Goal: Information Seeking & Learning: Learn about a topic

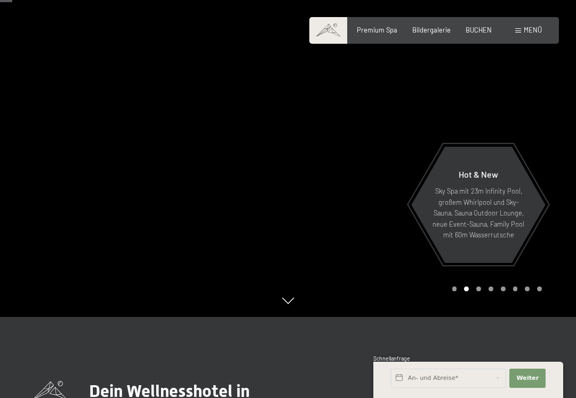
scroll to position [80, 0]
click at [436, 33] on div "Bildergalerie" at bounding box center [432, 31] width 38 height 10
click at [433, 28] on span "Bildergalerie" at bounding box center [432, 30] width 38 height 9
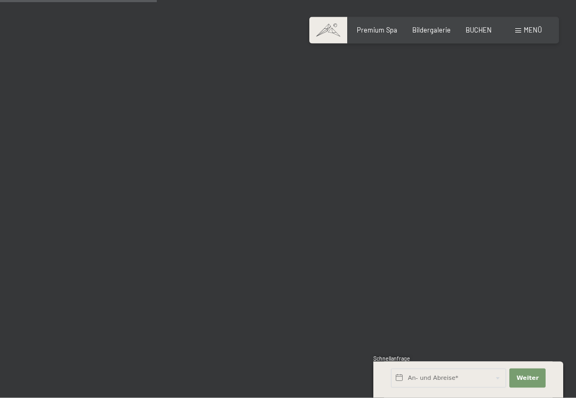
scroll to position [2195, 0]
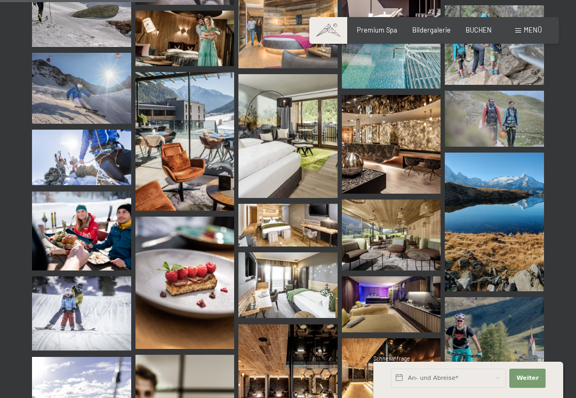
click at [193, 150] on img at bounding box center [185, 141] width 99 height 139
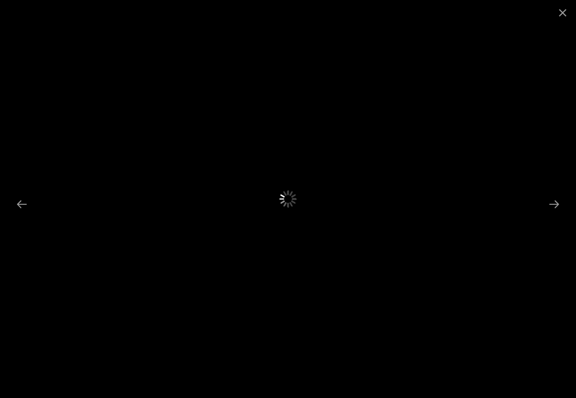
click at [569, 9] on button "Close gallery" at bounding box center [563, 12] width 27 height 25
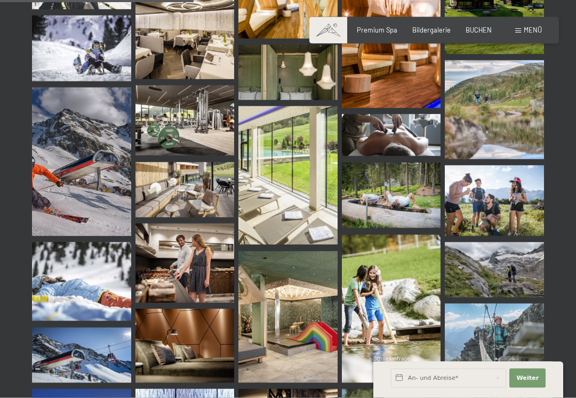
scroll to position [2716, 0]
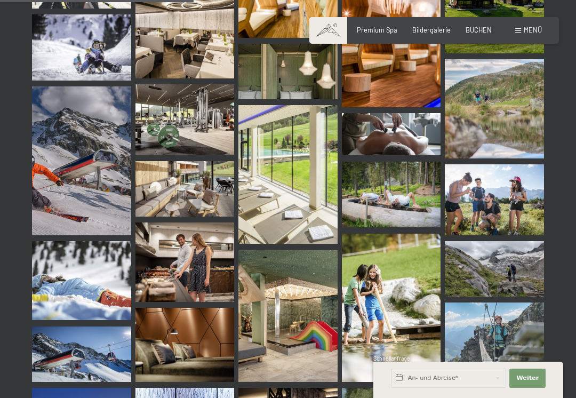
click at [306, 181] on img at bounding box center [288, 174] width 99 height 139
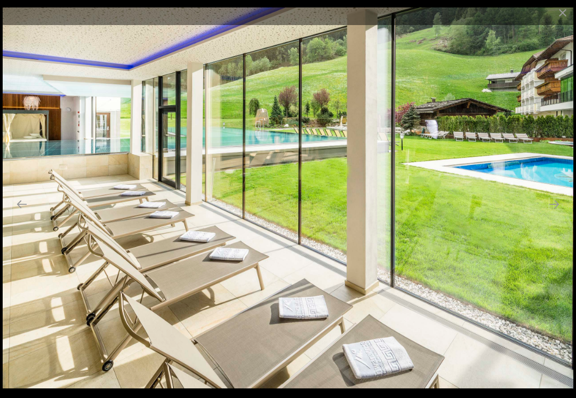
click at [563, 14] on button "Close gallery" at bounding box center [563, 12] width 27 height 25
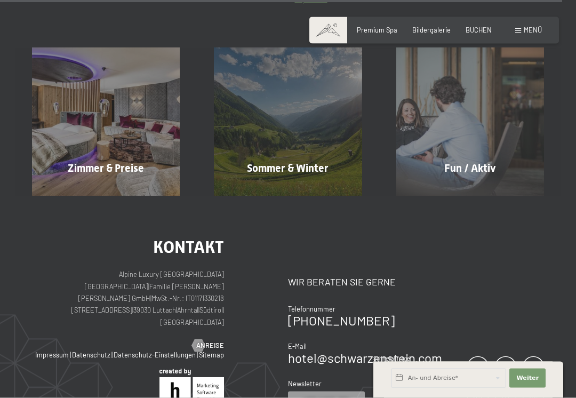
scroll to position [7926, 0]
click at [335, 160] on div "Sommer & Winter" at bounding box center [288, 167] width 182 height 15
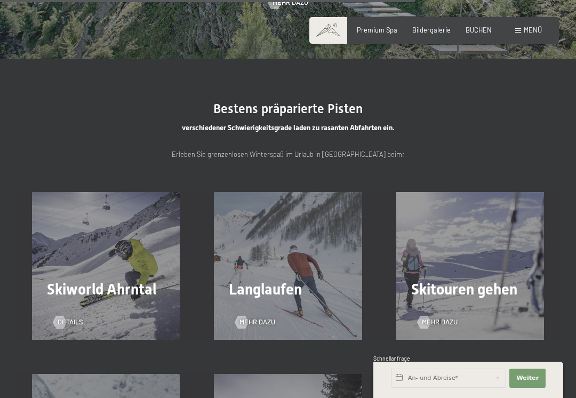
scroll to position [1928, 0]
click at [130, 281] on span "Skiworld Ahrntal" at bounding box center [101, 290] width 109 height 18
click at [106, 281] on span "Skiworld Ahrntal" at bounding box center [101, 290] width 109 height 18
click at [76, 318] on span "Details" at bounding box center [71, 323] width 26 height 10
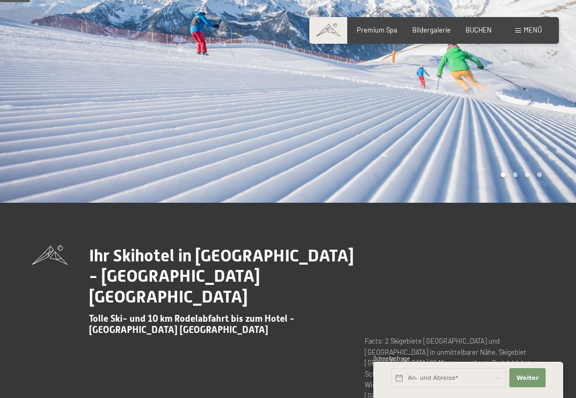
scroll to position [141, 0]
